Goal: Find specific page/section: Find specific page/section

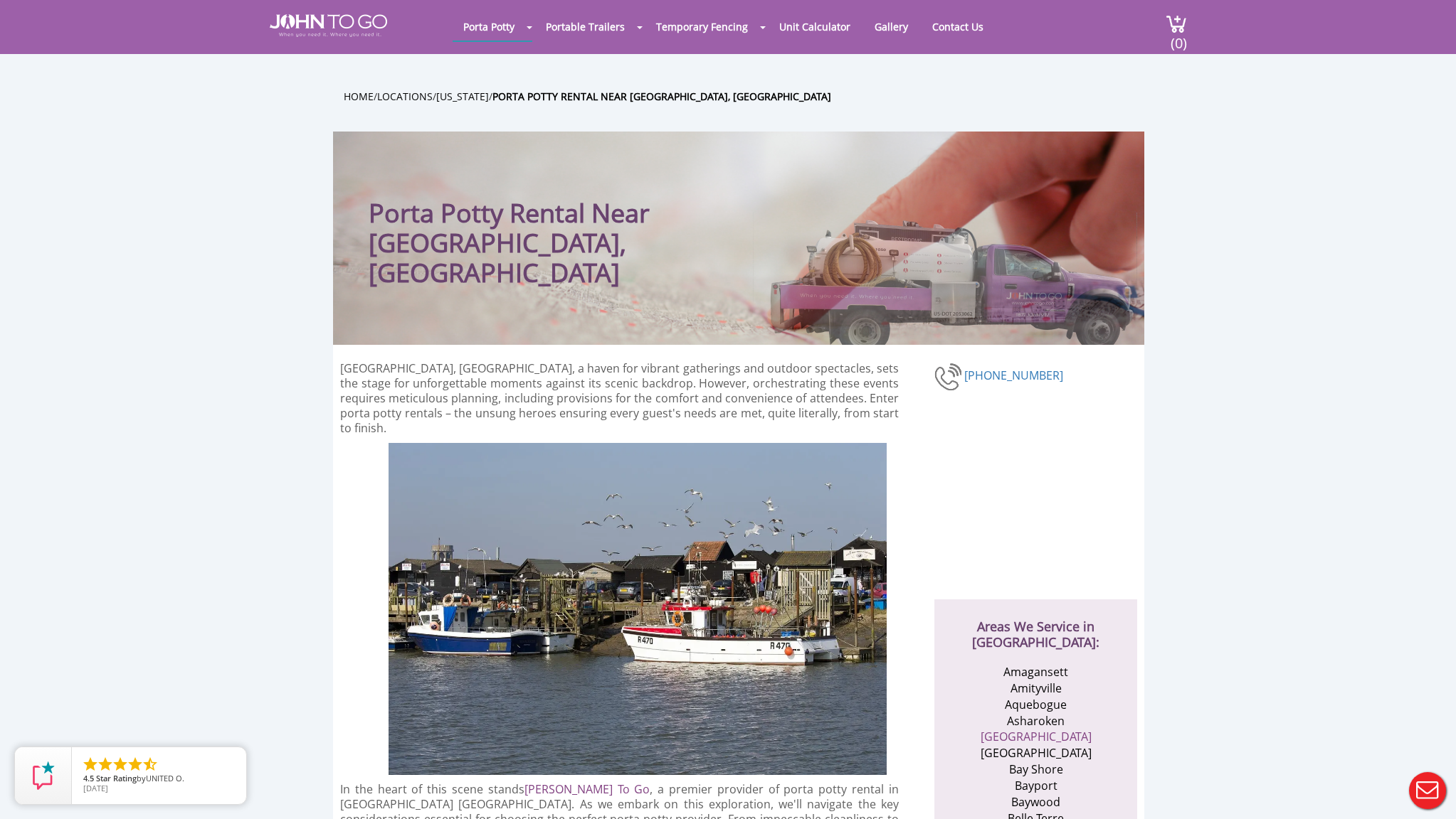
click at [937, 24] on div at bounding box center [728, 409] width 1456 height 819
click at [949, 30] on link "Contact Us" at bounding box center [958, 27] width 72 height 28
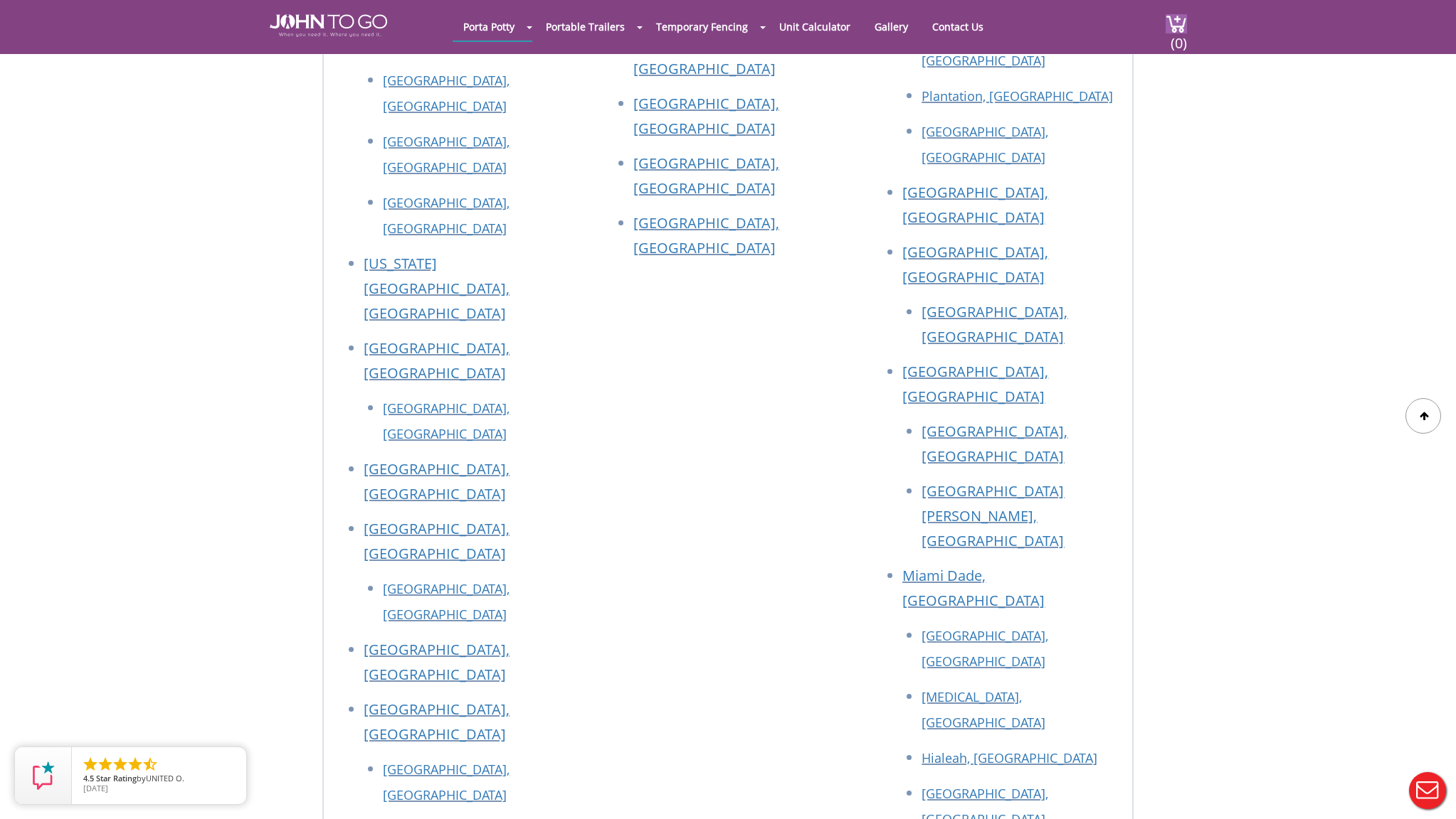
scroll to position [1900, 0]
click at [398, 699] on link "[GEOGRAPHIC_DATA], [GEOGRAPHIC_DATA]" at bounding box center [436, 721] width 146 height 44
